Goal: Task Accomplishment & Management: Use online tool/utility

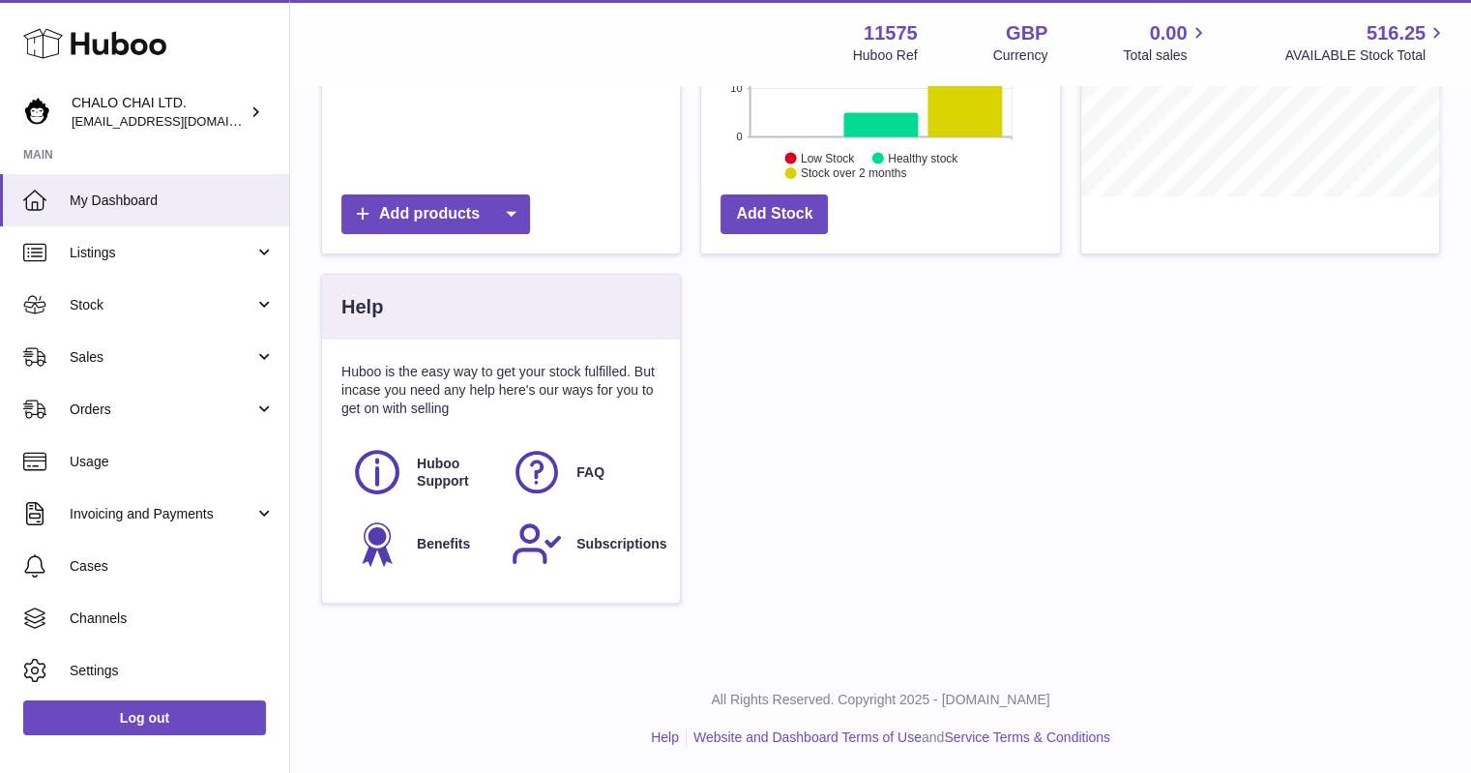
scroll to position [263, 0]
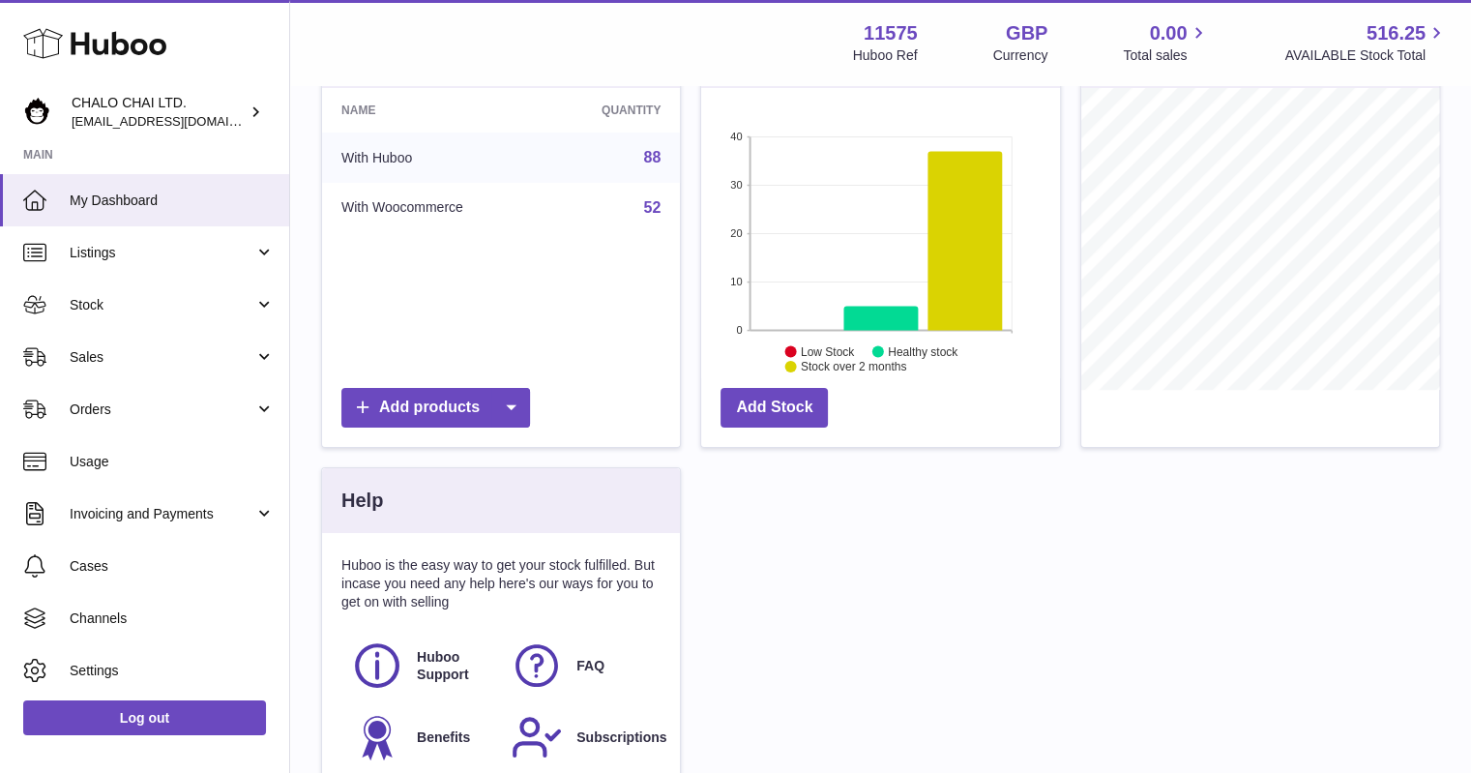
click at [1319, 494] on div "Total Listings 88 Name Quantity With Huboo 88 With Woocommerce 52 Add products …" at bounding box center [880, 419] width 1139 height 794
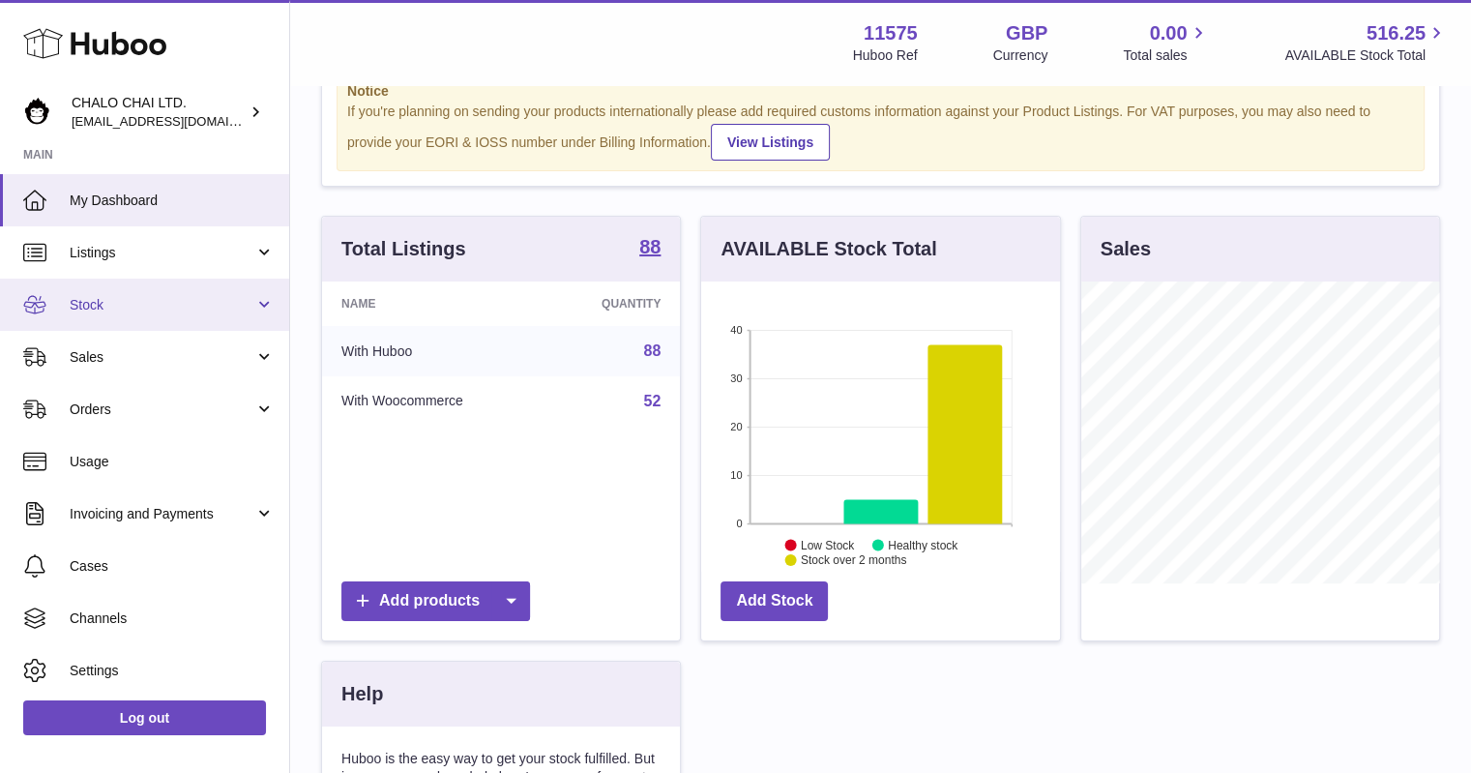
click at [120, 306] on span "Stock" at bounding box center [162, 305] width 185 height 18
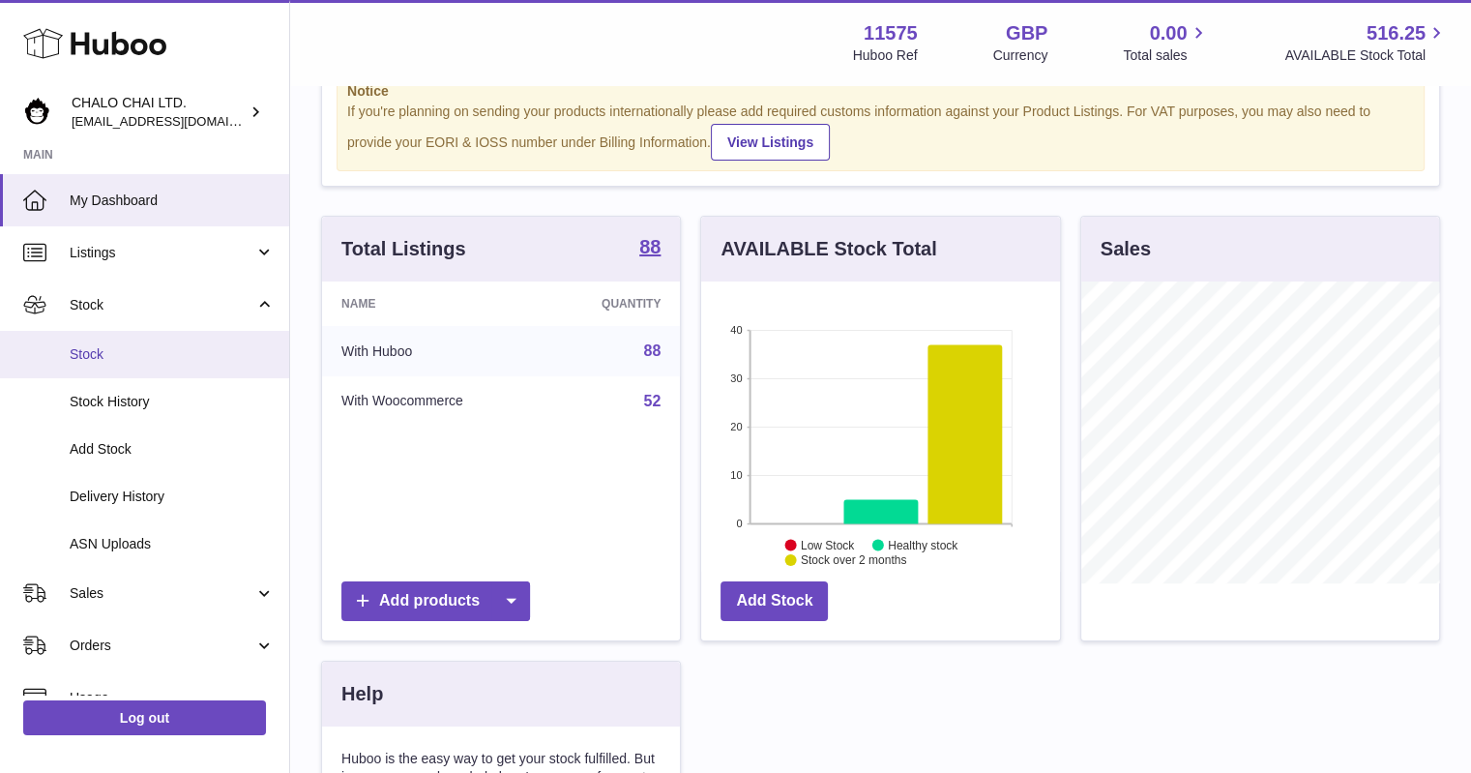
click at [97, 366] on link "Stock" at bounding box center [144, 354] width 289 height 47
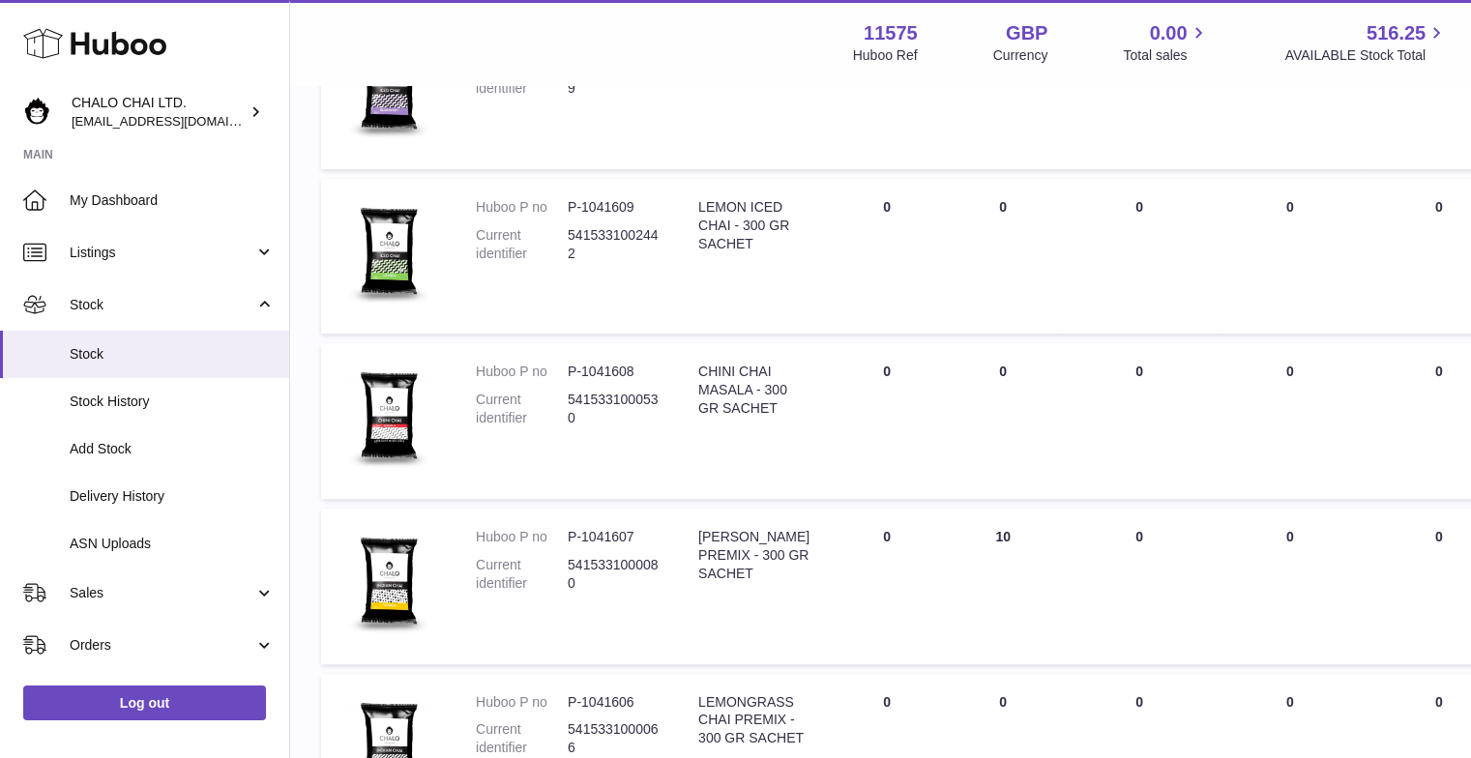
scroll to position [1442, 0]
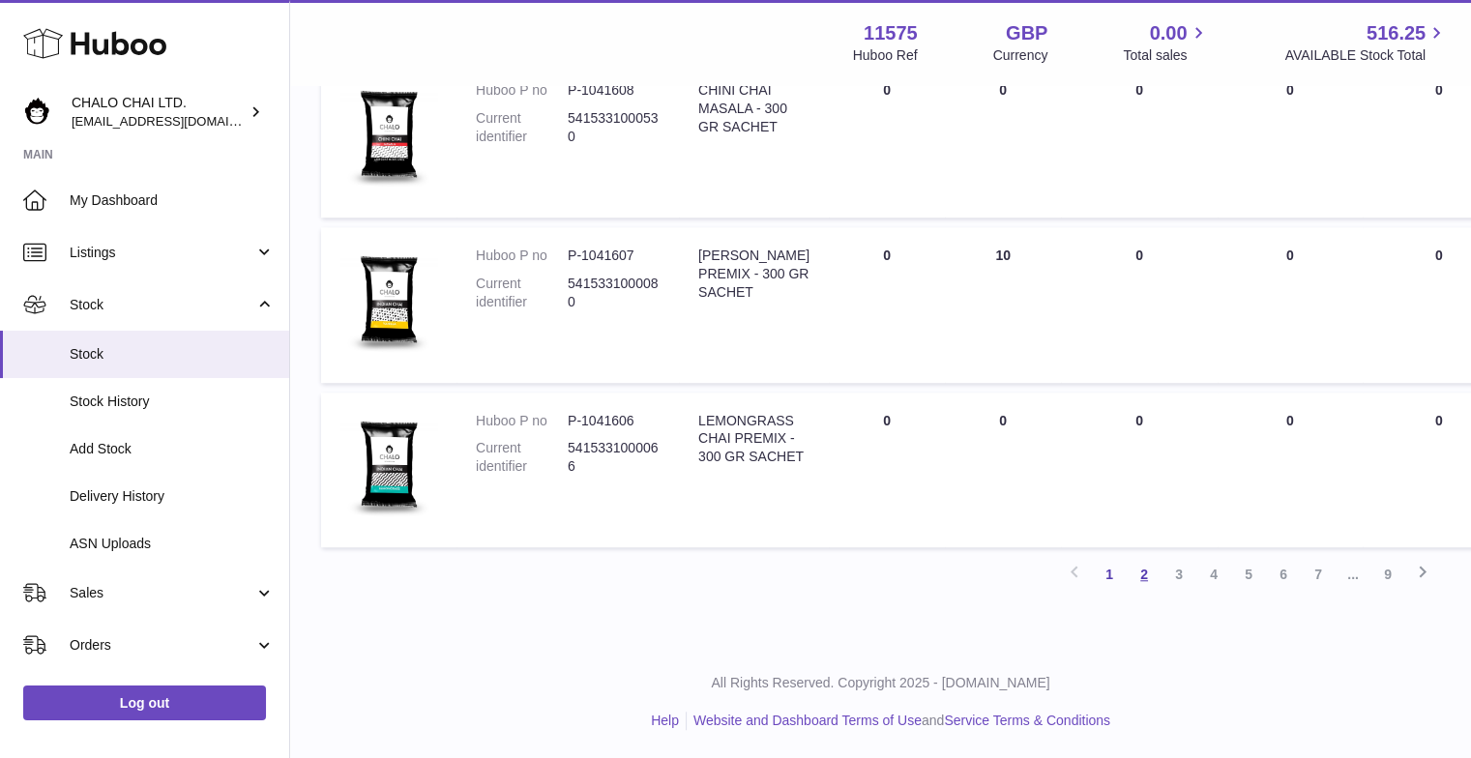
click at [1140, 572] on link "2" at bounding box center [1144, 574] width 35 height 35
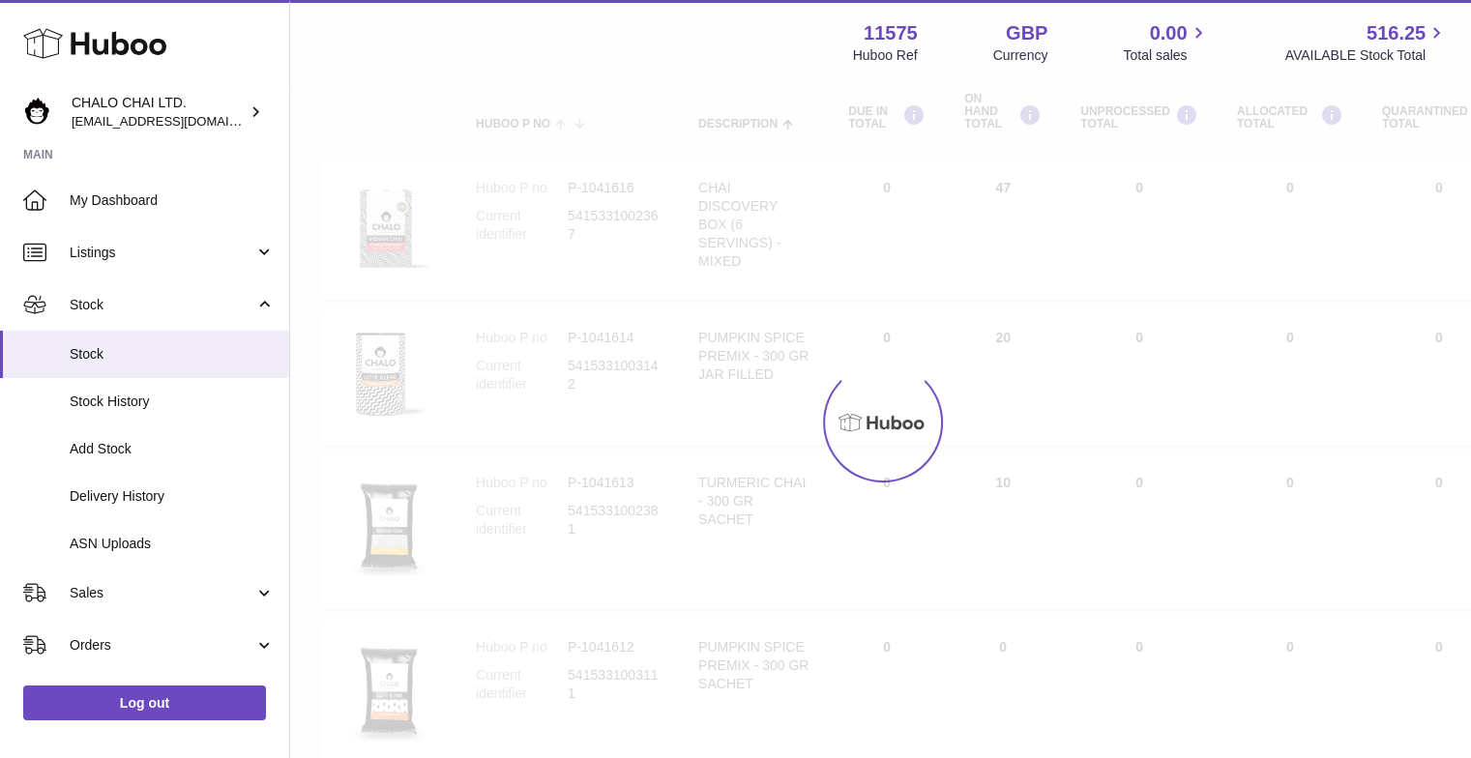
scroll to position [87, 0]
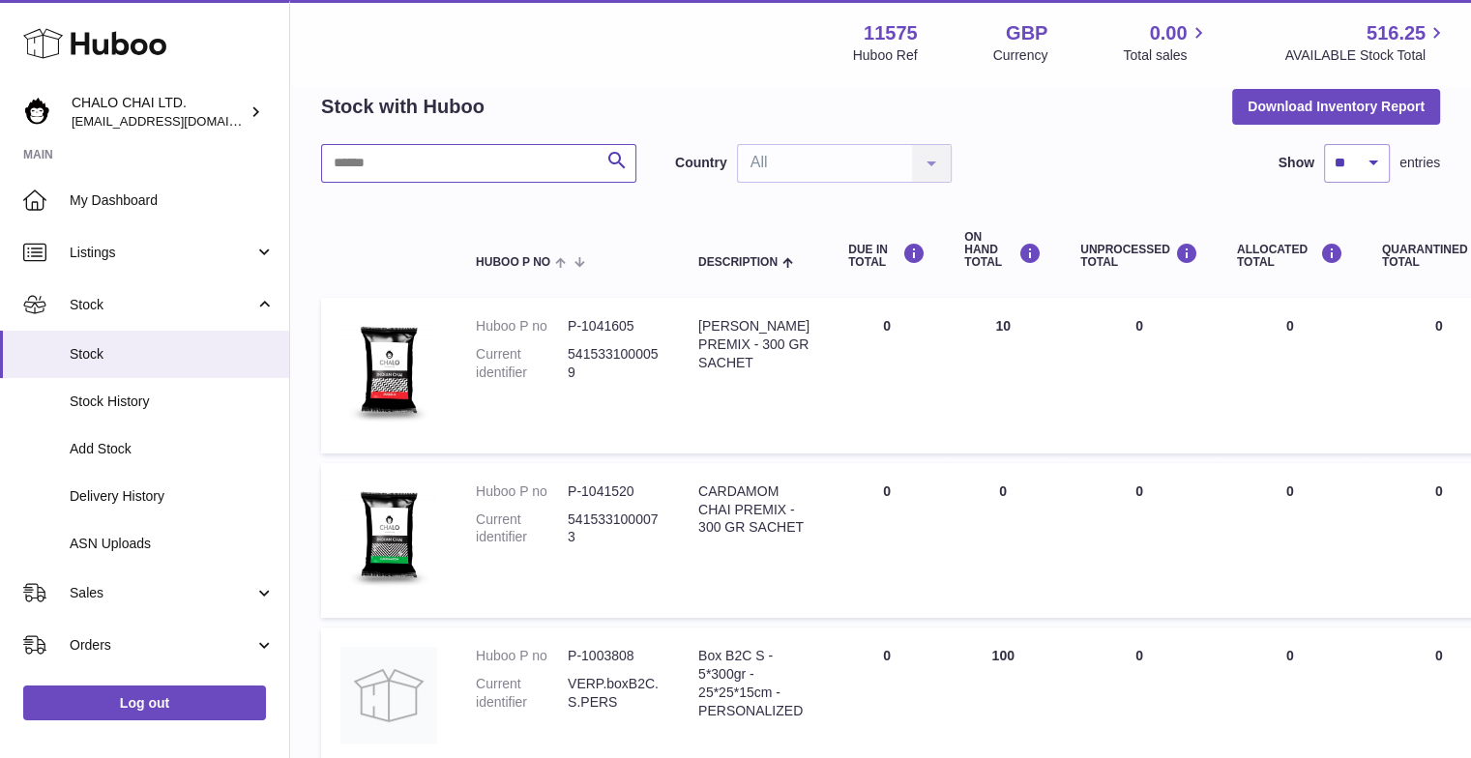
click at [371, 167] on input "text" at bounding box center [478, 163] width 315 height 39
type input "********"
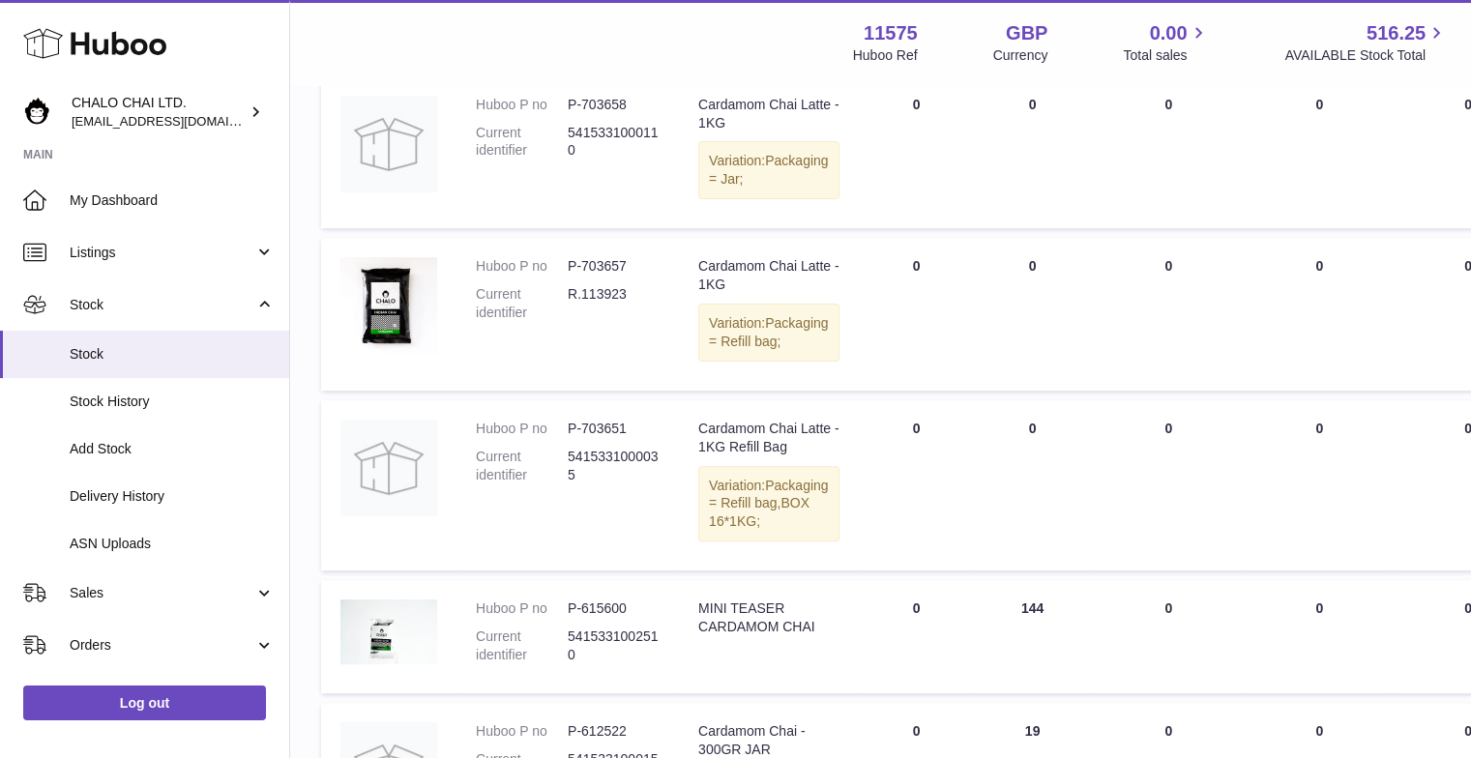
scroll to position [87, 0]
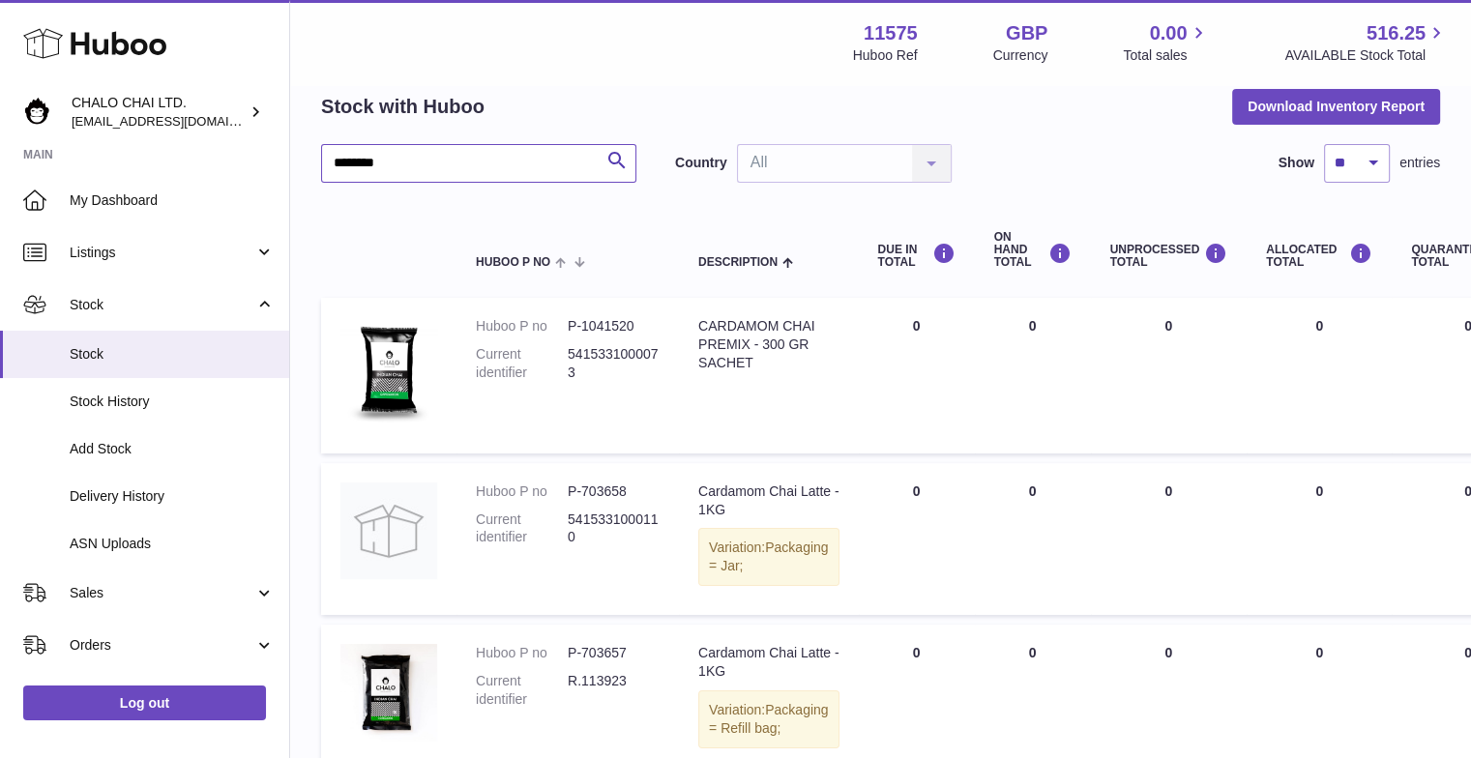
click at [371, 168] on input "********" at bounding box center [478, 163] width 315 height 39
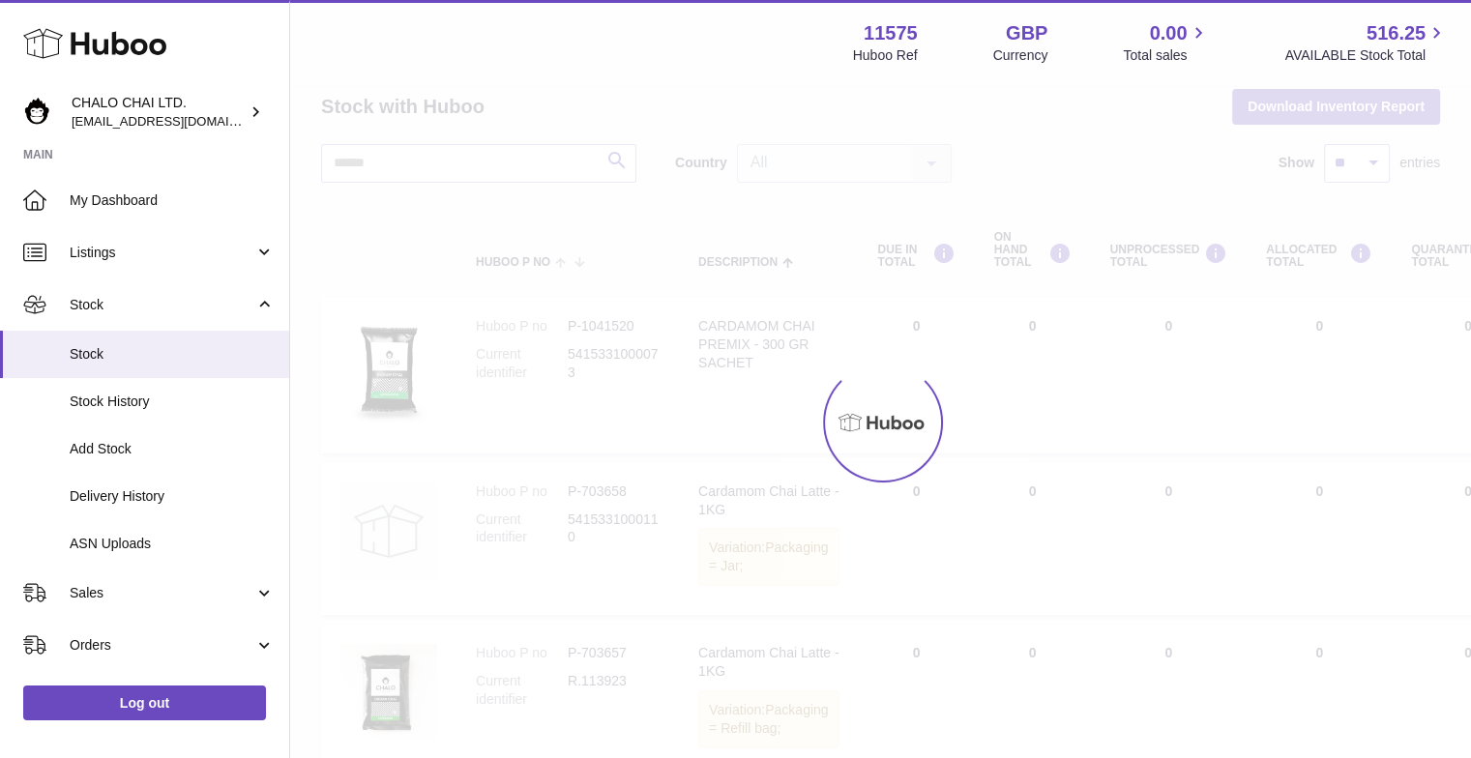
click at [469, 5] on div "Menu Huboo 11575 Huboo Ref GBP Currency 0.00 Total sales 516.25 AVAILABLE Stock…" at bounding box center [880, 42] width 1181 height 85
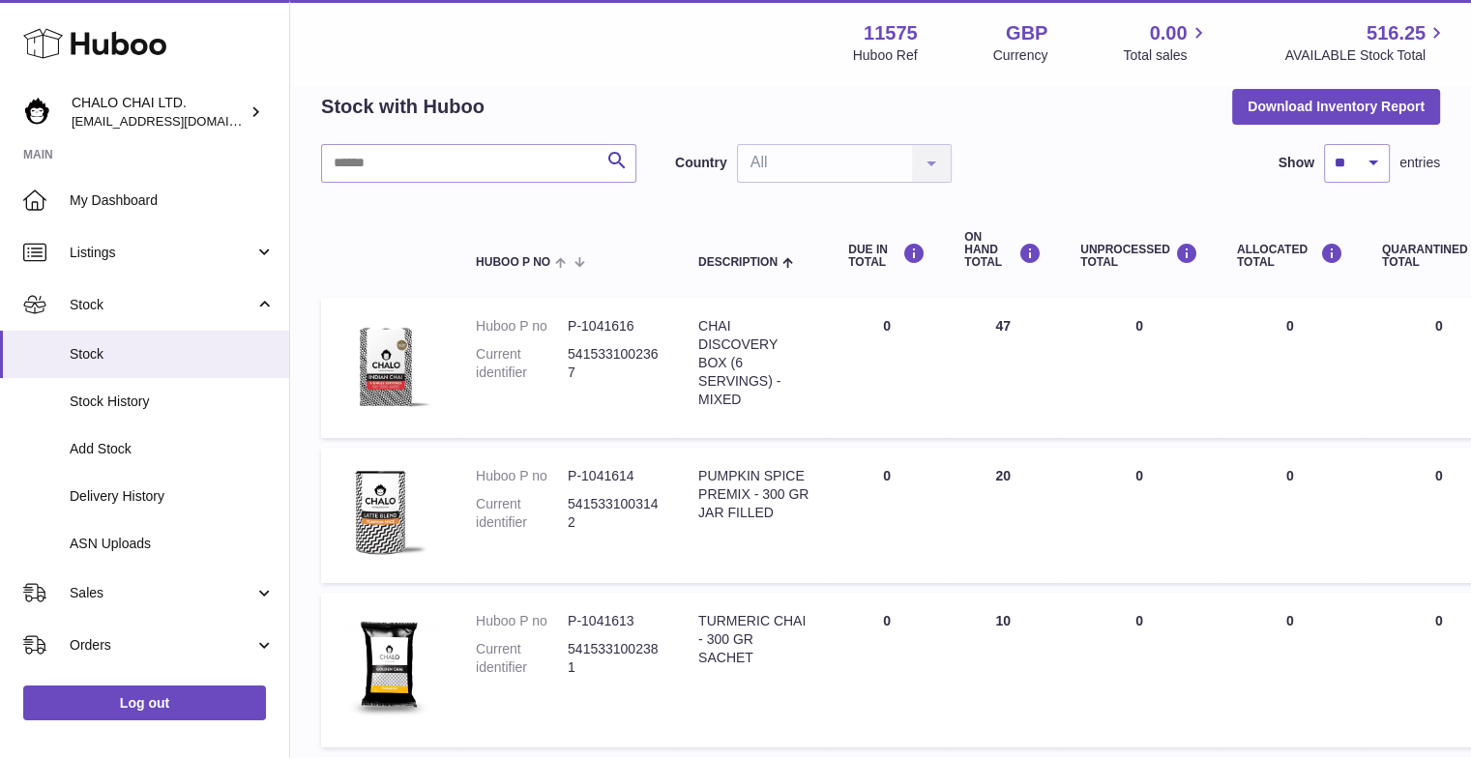
click at [600, 52] on div "Menu Huboo 11575 Huboo Ref GBP Currency 0.00 Total sales 516.25 AVAILABLE Stock…" at bounding box center [880, 42] width 1135 height 44
